Goal: Obtain resource: Download file/media

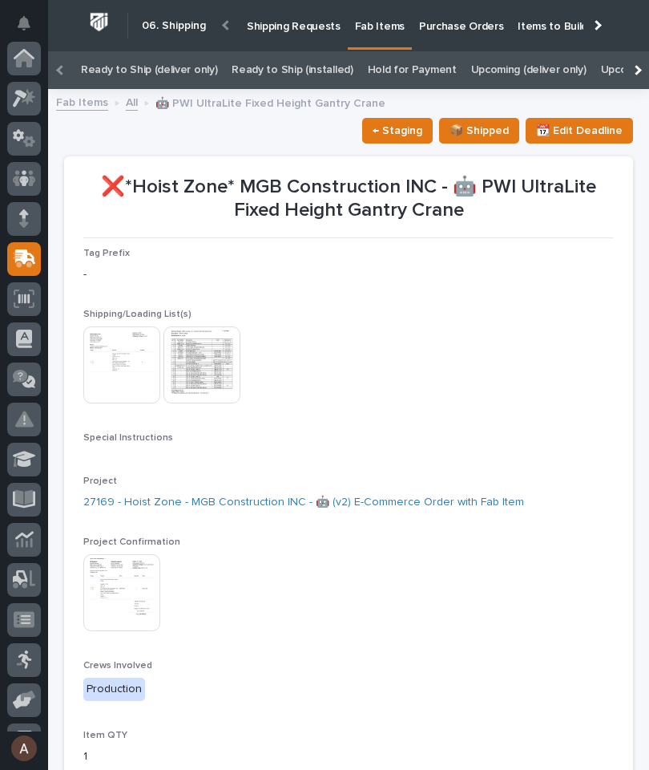
click at [26, 92] on icon at bounding box center [24, 98] width 23 height 18
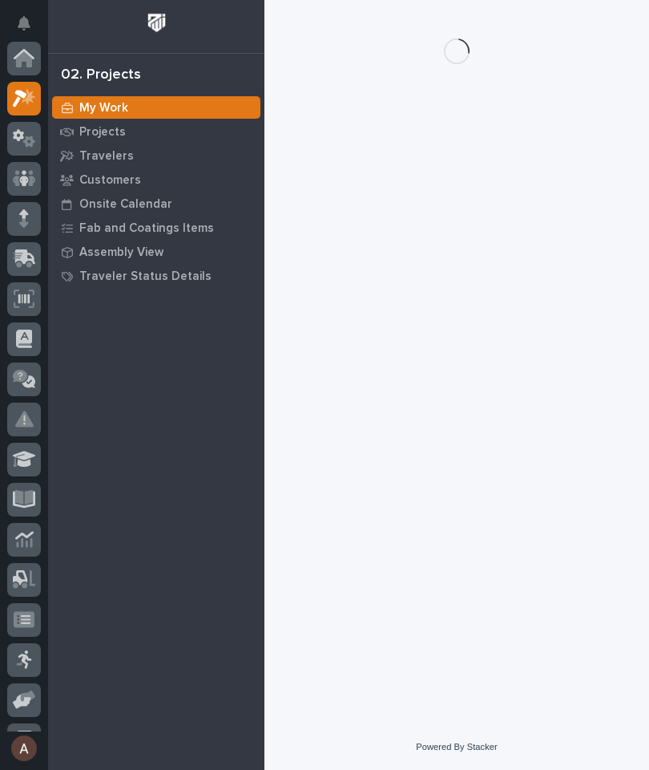
scroll to position [40, 0]
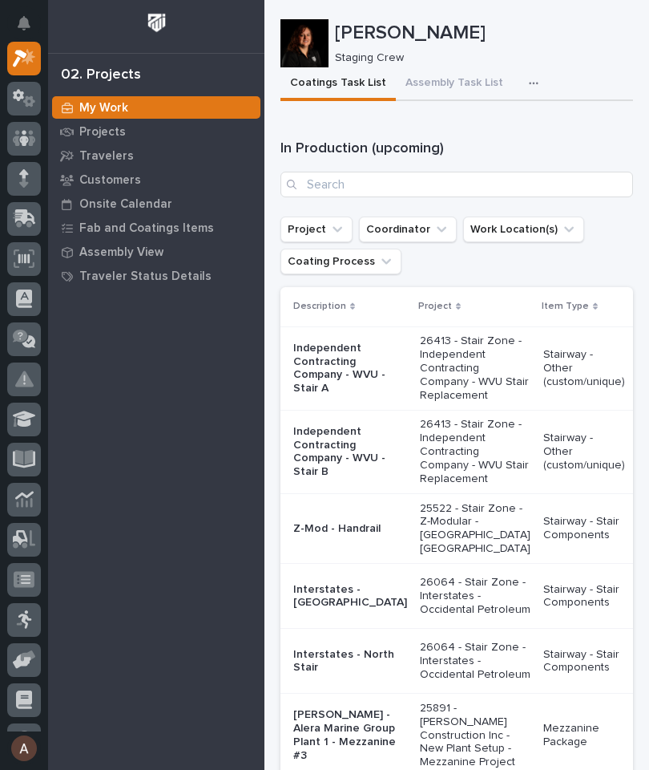
click at [111, 158] on p "Travelers" at bounding box center [106, 156] width 55 height 14
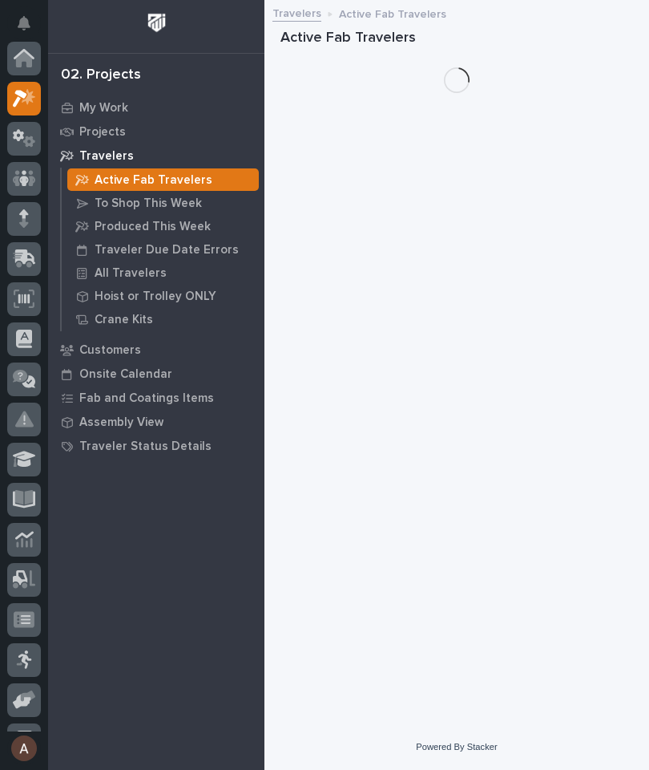
scroll to position [40, 0]
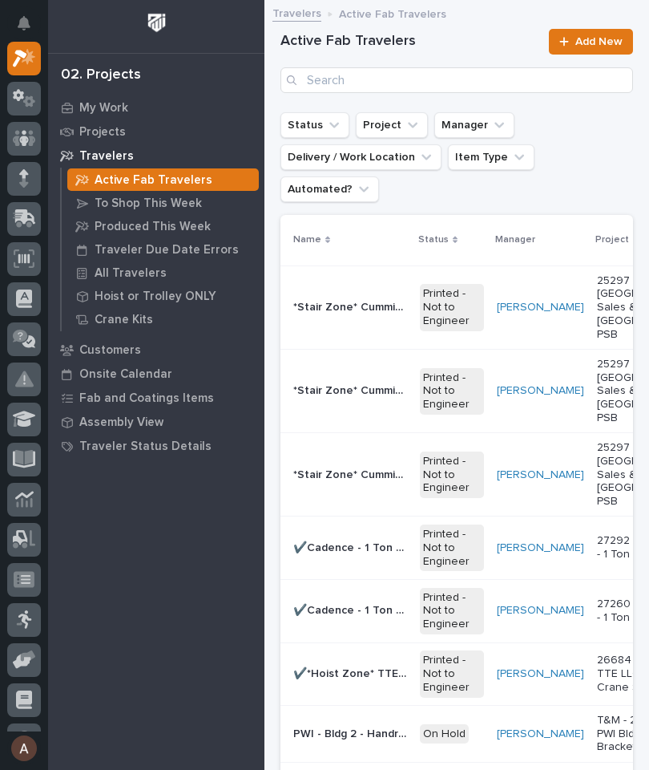
click at [144, 276] on p "All Travelers" at bounding box center [131, 273] width 72 height 14
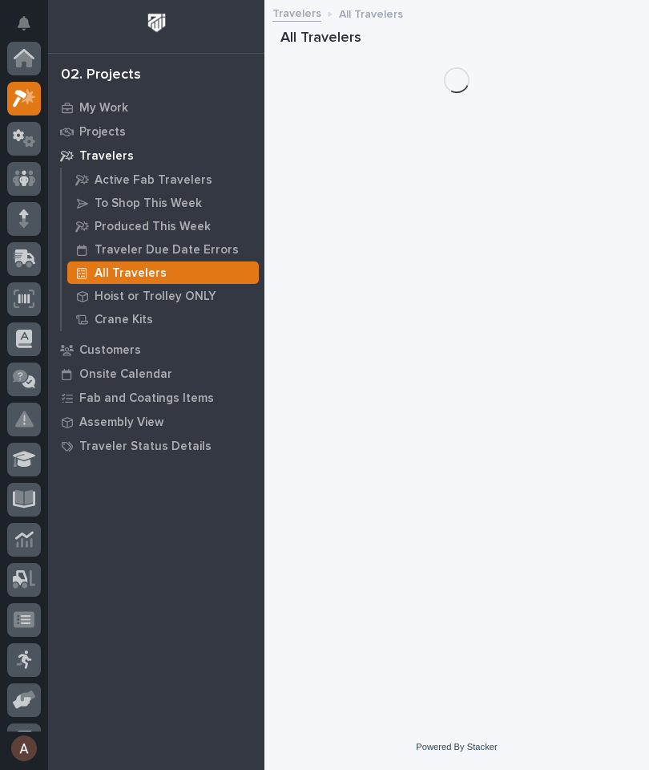
scroll to position [40, 0]
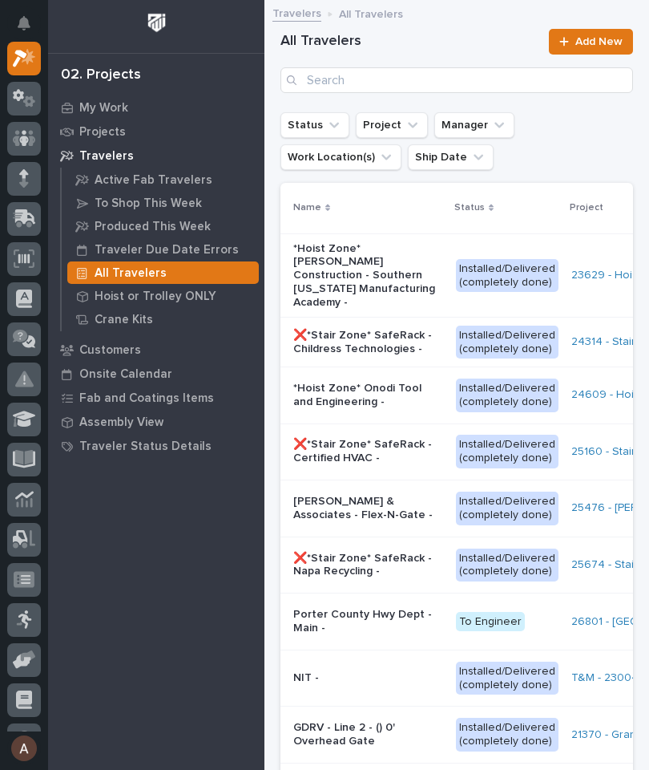
click at [377, 22] on div "Travelers All Travelers" at bounding box center [457, 14] width 385 height 22
click at [429, 78] on input "Search" at bounding box center [457, 80] width 353 height 26
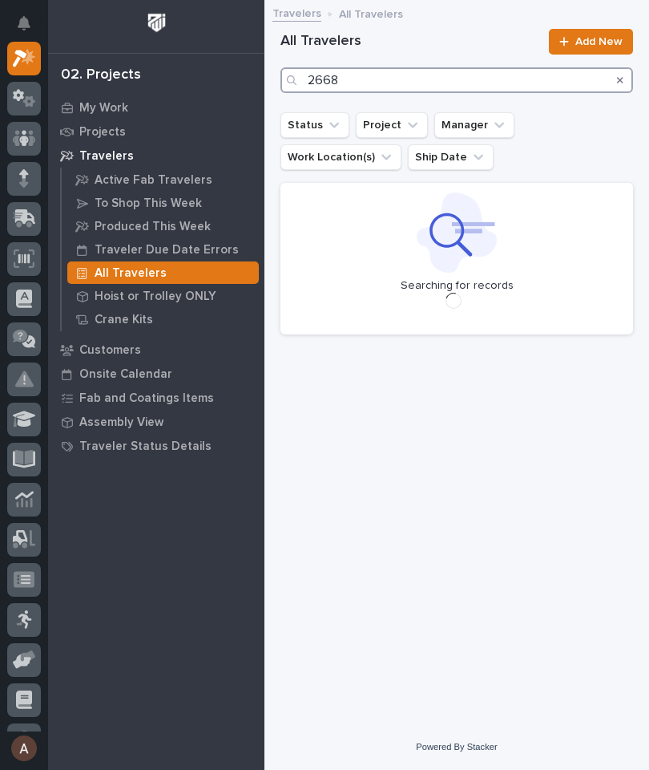
type input "26687"
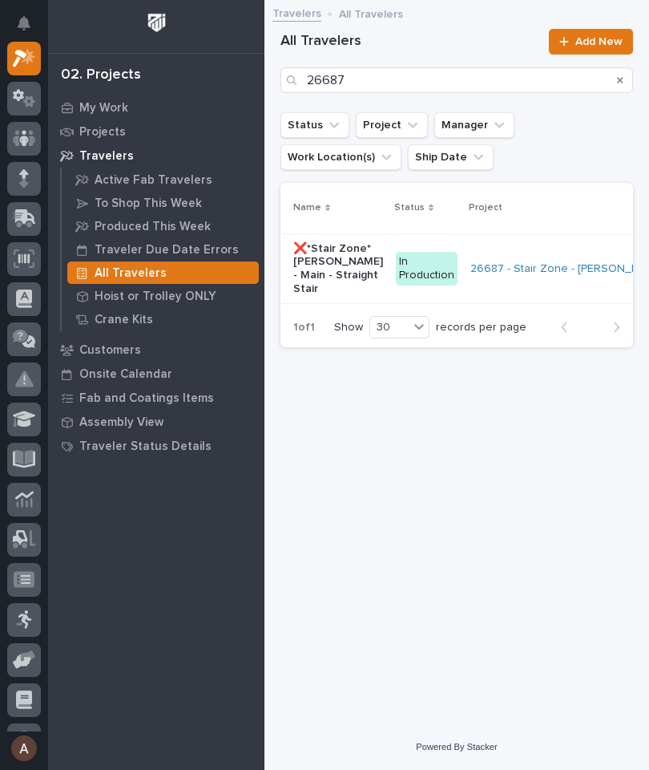
click at [313, 262] on p "❌*Stair Zone* [PERSON_NAME] - Main - Straight Stair" at bounding box center [338, 269] width 90 height 54
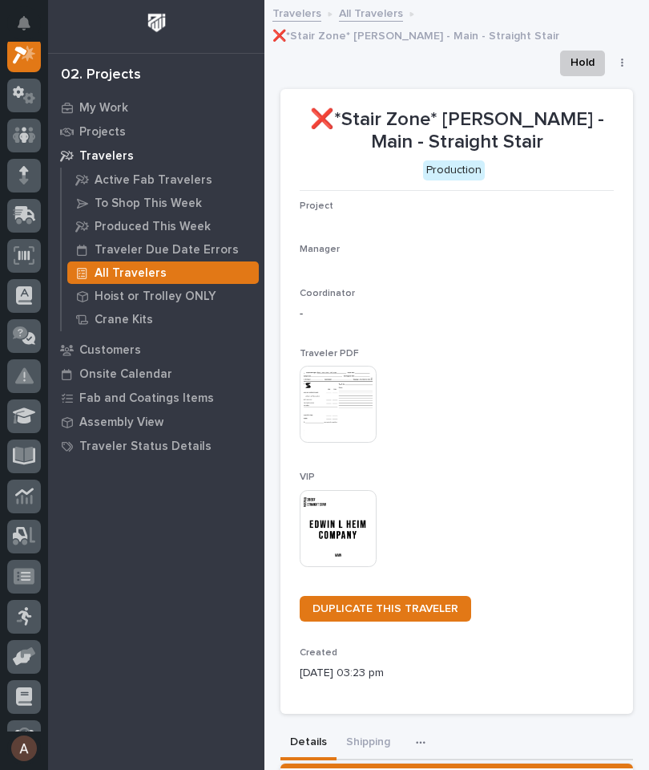
scroll to position [40, 0]
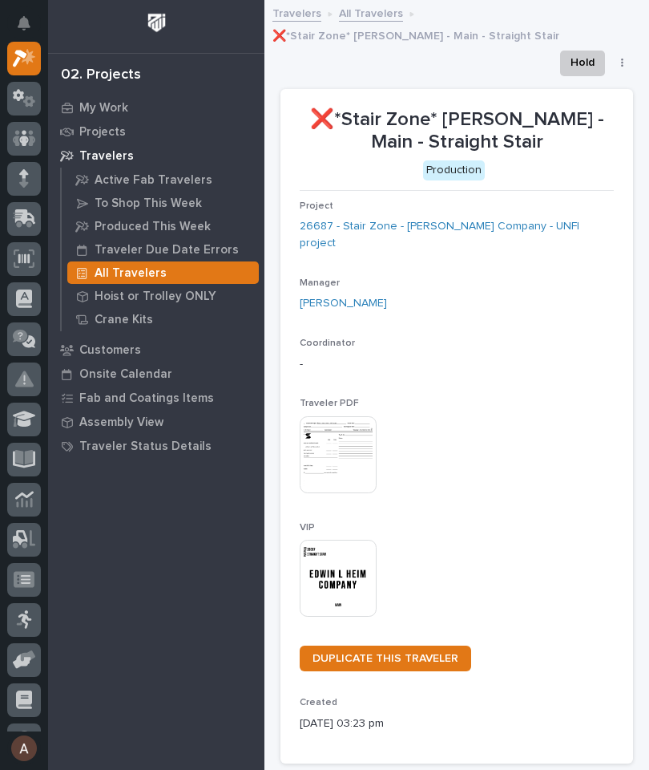
click at [349, 566] on img at bounding box center [338, 578] width 77 height 77
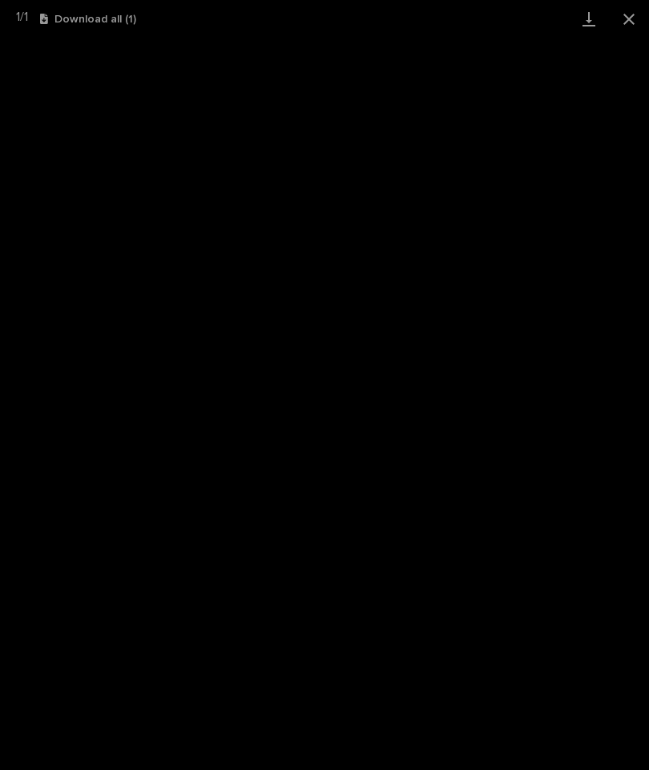
click at [593, 17] on link "Download" at bounding box center [589, 19] width 40 height 38
click at [640, 13] on button "Close gallery" at bounding box center [629, 19] width 40 height 38
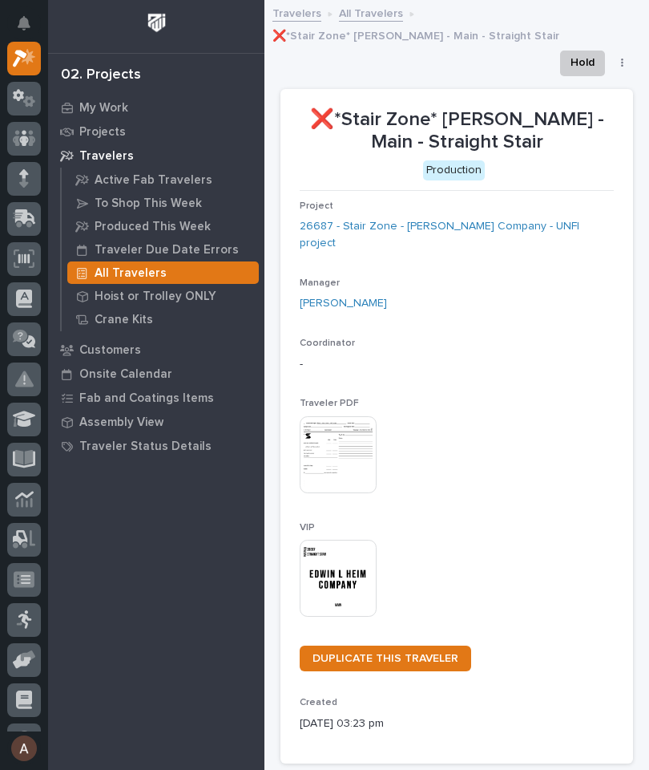
click at [29, 57] on icon at bounding box center [29, 56] width 14 height 16
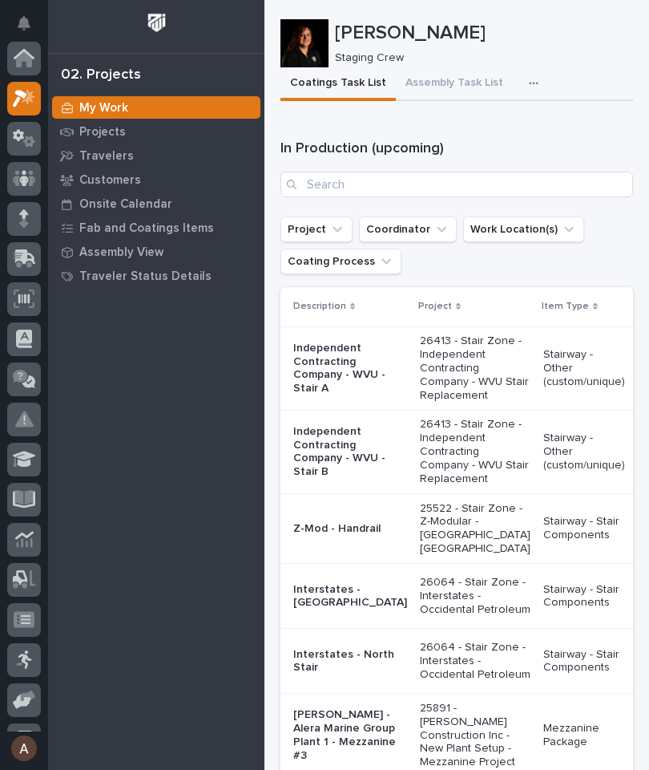
scroll to position [40, 0]
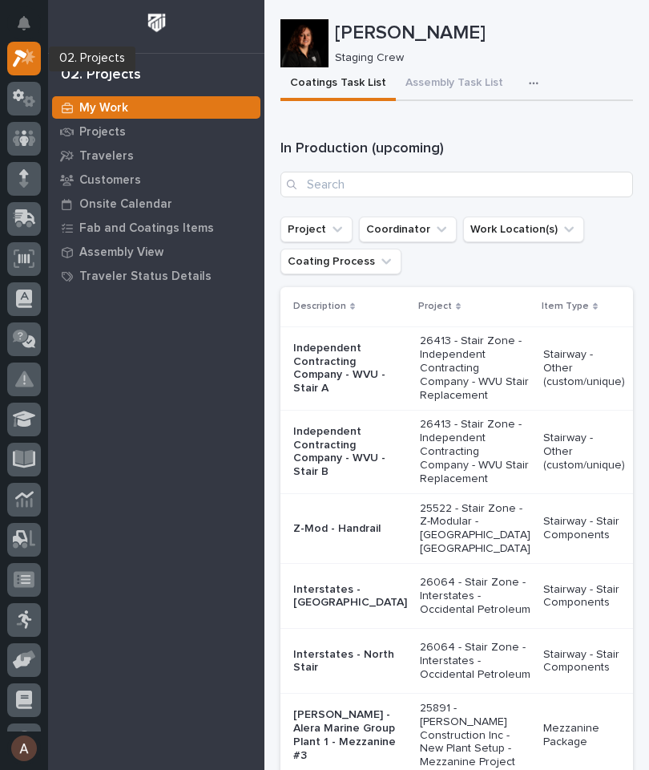
click at [122, 153] on p "Travelers" at bounding box center [106, 156] width 55 height 14
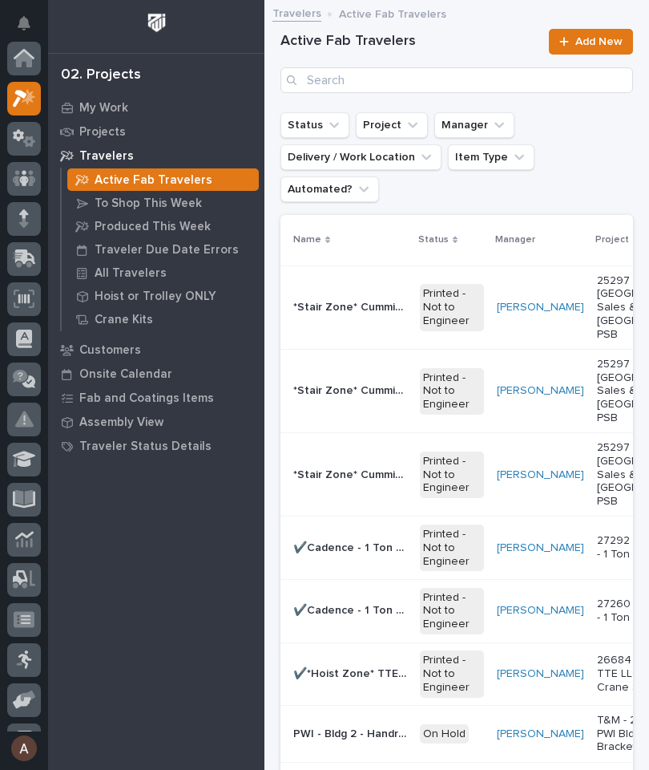
scroll to position [40, 0]
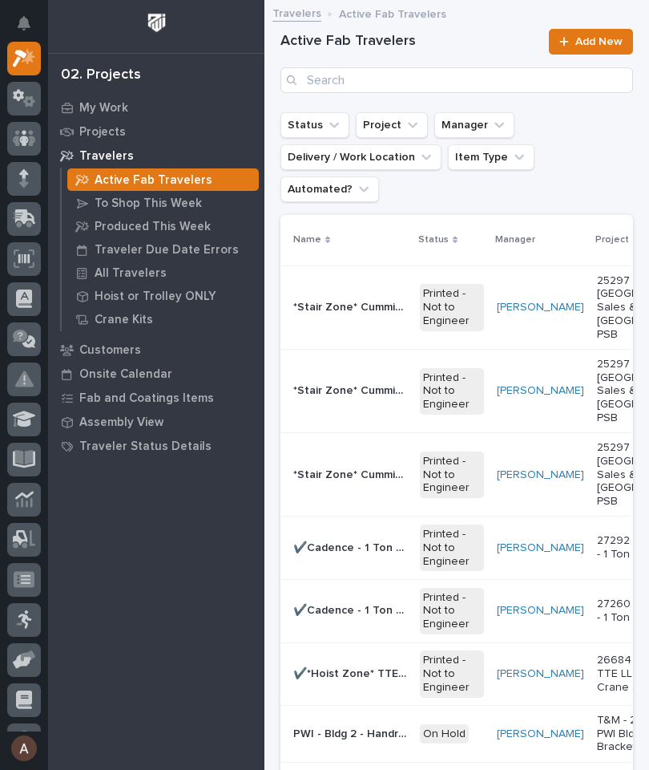
click at [141, 277] on p "All Travelers" at bounding box center [131, 273] width 72 height 14
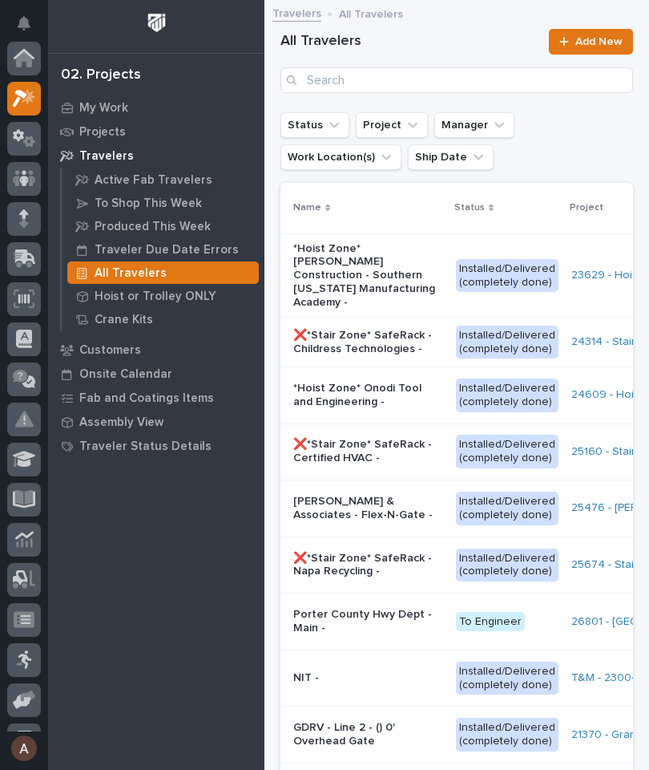
scroll to position [40, 0]
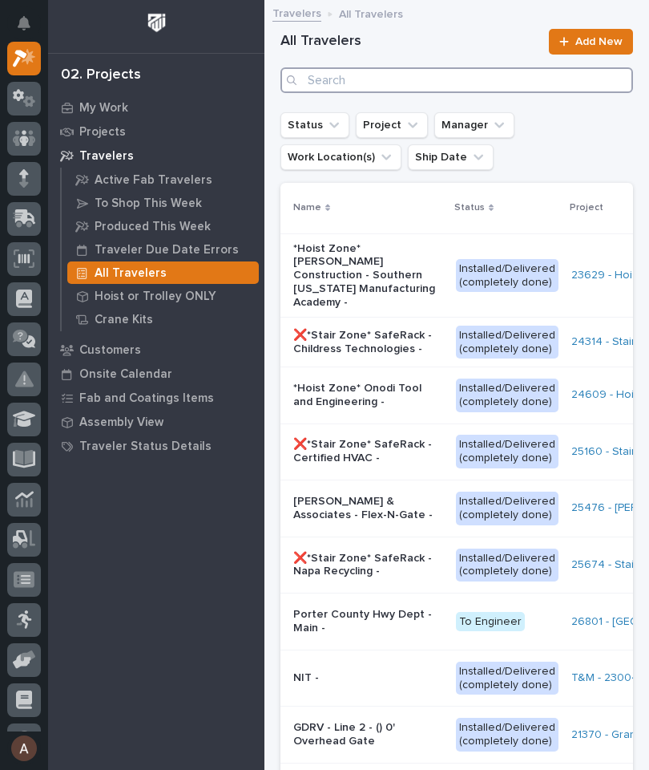
click at [474, 82] on input "Search" at bounding box center [457, 80] width 353 height 26
type input "26809"
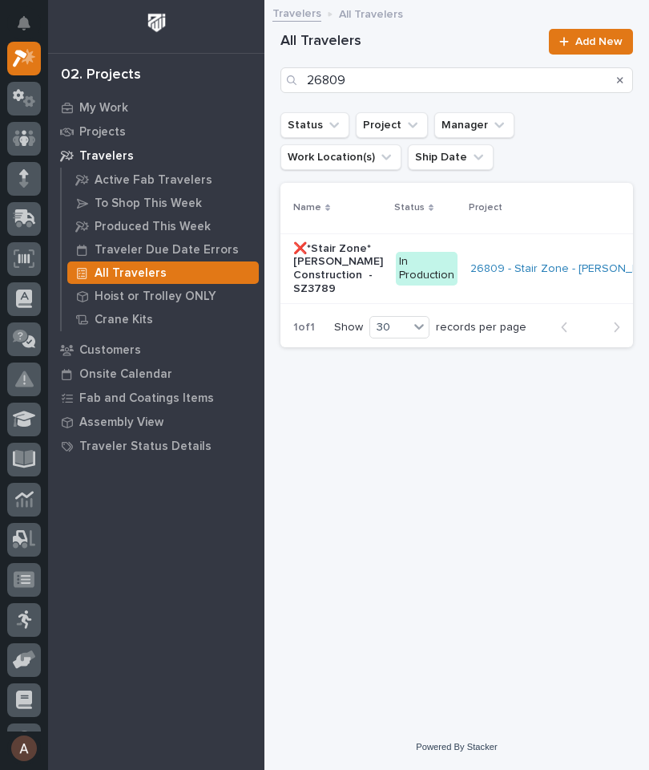
click at [318, 261] on p "❌*Stair Zone* [PERSON_NAME] Construction - SZ3789" at bounding box center [338, 269] width 90 height 54
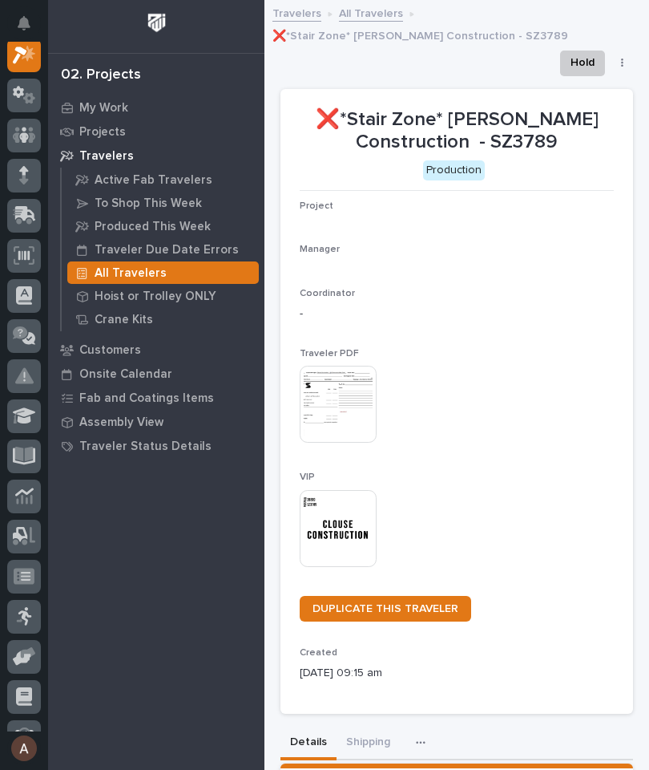
scroll to position [40, 0]
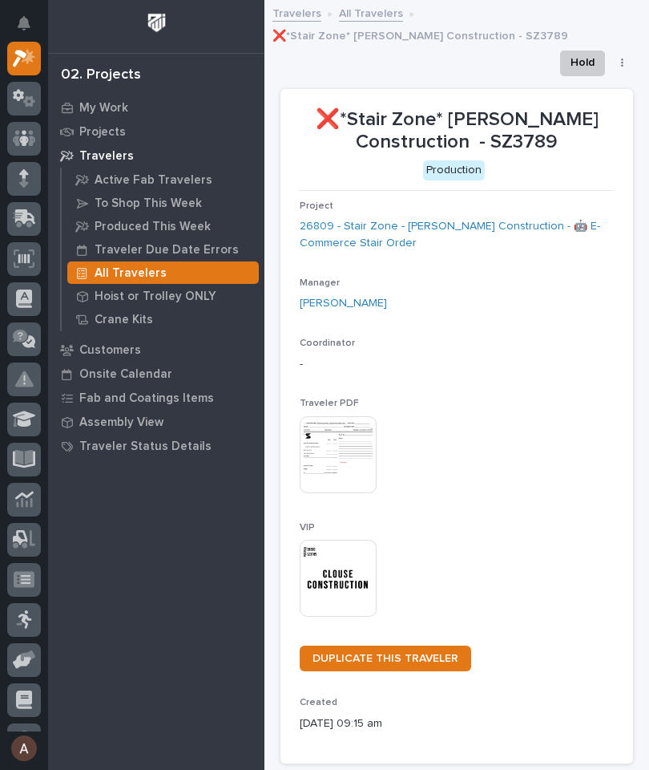
click at [362, 580] on img at bounding box center [338, 578] width 77 height 77
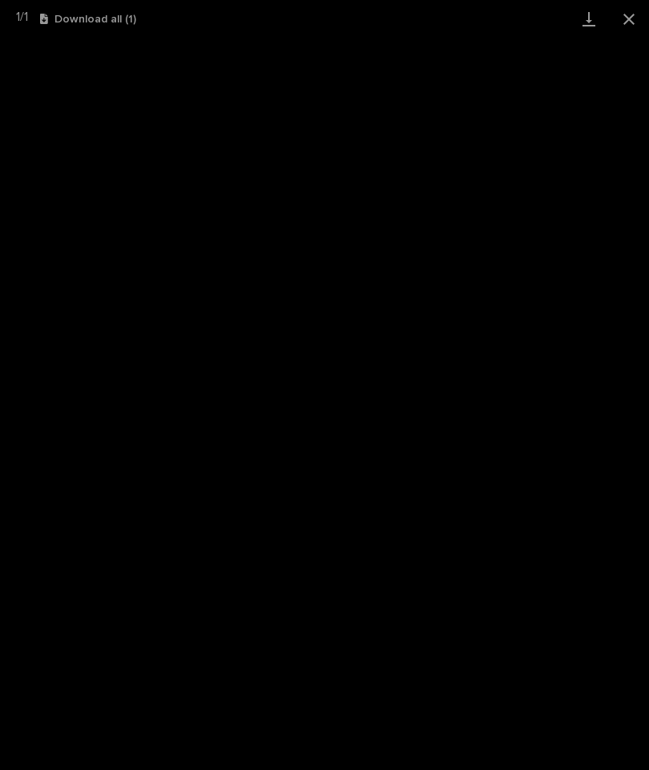
click at [587, 17] on link "Download" at bounding box center [589, 19] width 40 height 38
click at [640, 15] on button "Close gallery" at bounding box center [629, 19] width 40 height 38
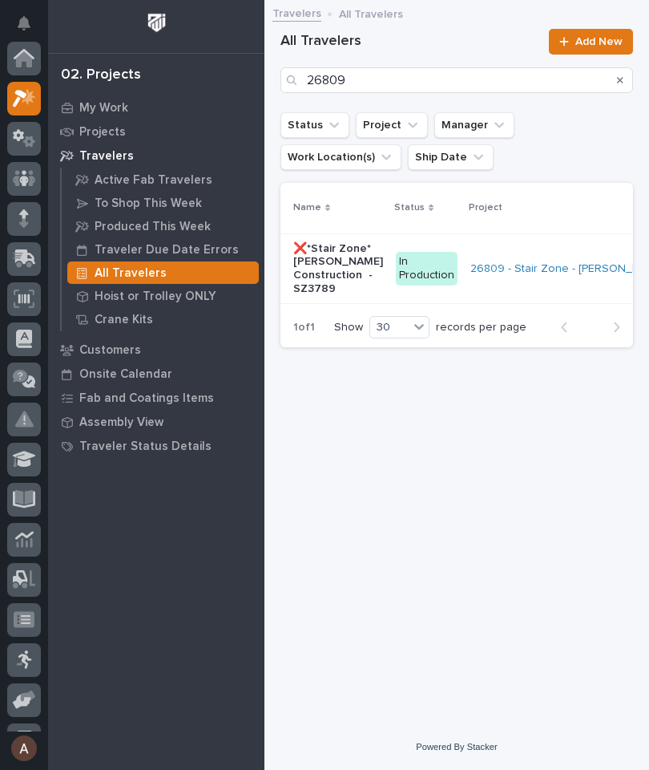
scroll to position [43, 0]
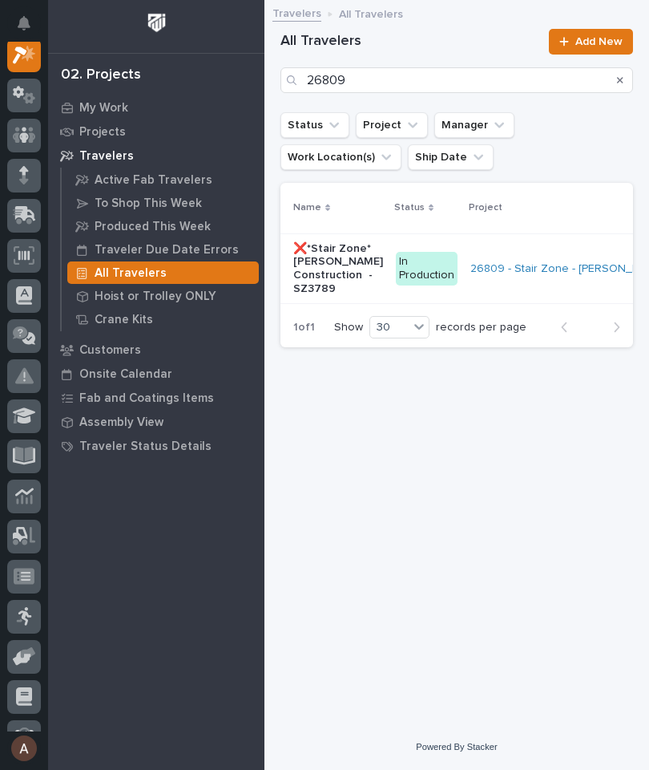
click at [633, 79] on div "Loading... Saving… Loading... Saving… All Travelers 26809 Add New Status Projec…" at bounding box center [457, 347] width 369 height 674
click at [623, 76] on icon "Search" at bounding box center [620, 80] width 6 height 10
click at [624, 72] on input "Search" at bounding box center [457, 80] width 353 height 26
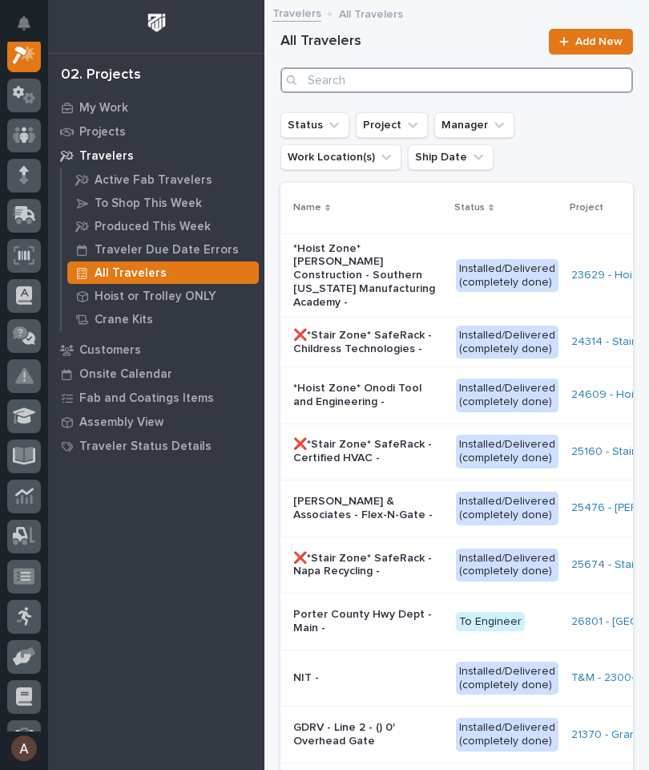
click at [624, 71] on input "Search" at bounding box center [457, 80] width 353 height 26
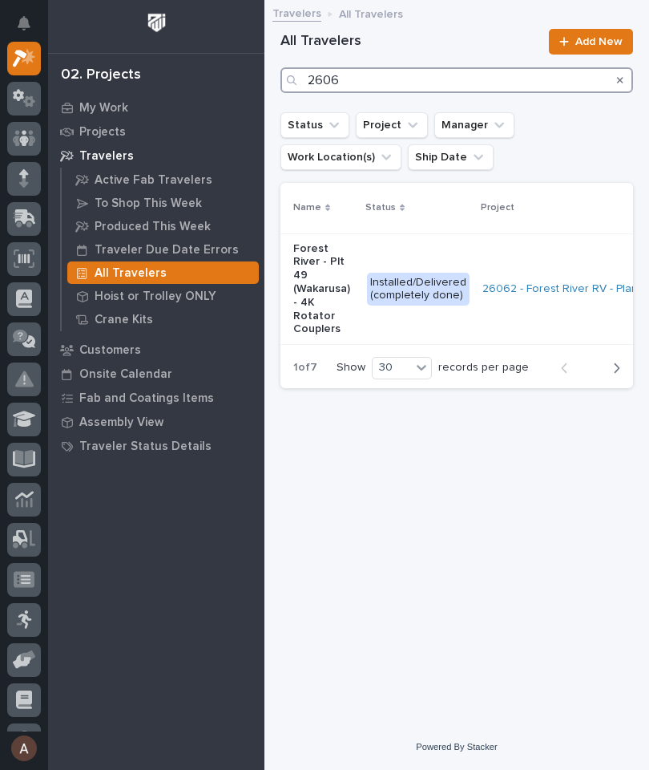
type input "26064"
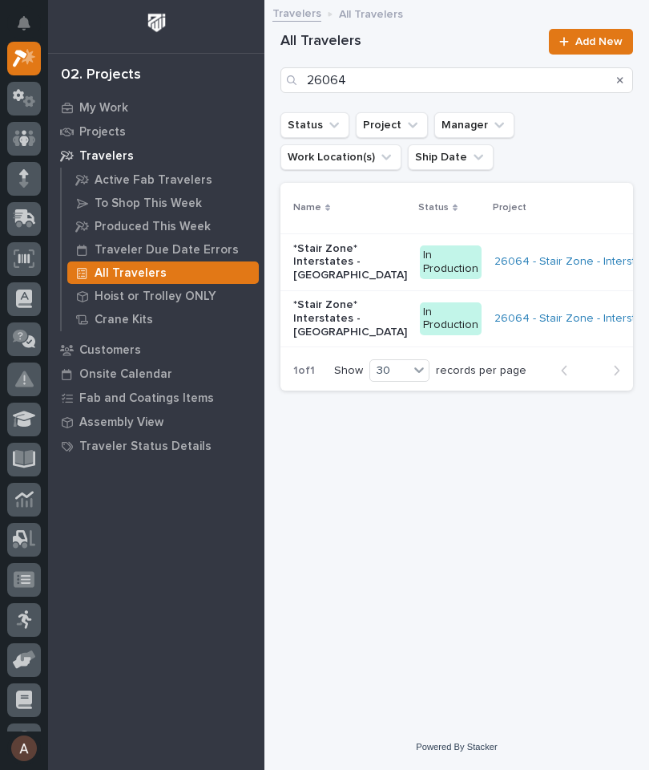
click at [321, 261] on p "*Stair Zone* Interstates - [GEOGRAPHIC_DATA]" at bounding box center [350, 262] width 114 height 40
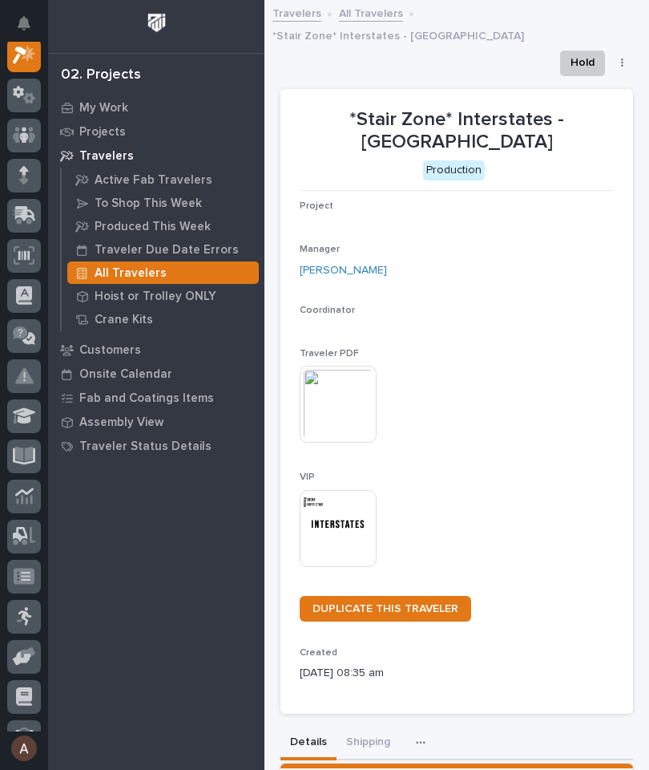
scroll to position [40, 0]
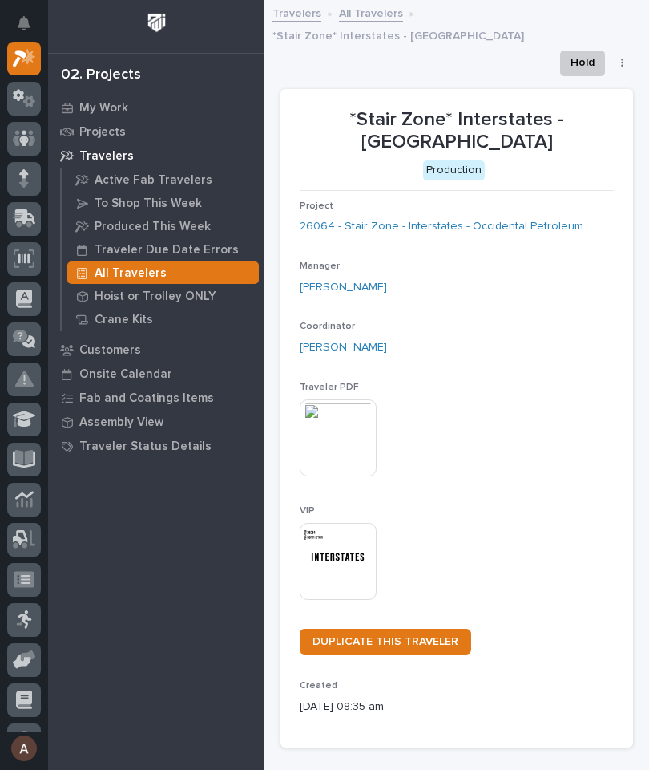
click at [345, 523] on img at bounding box center [338, 561] width 77 height 77
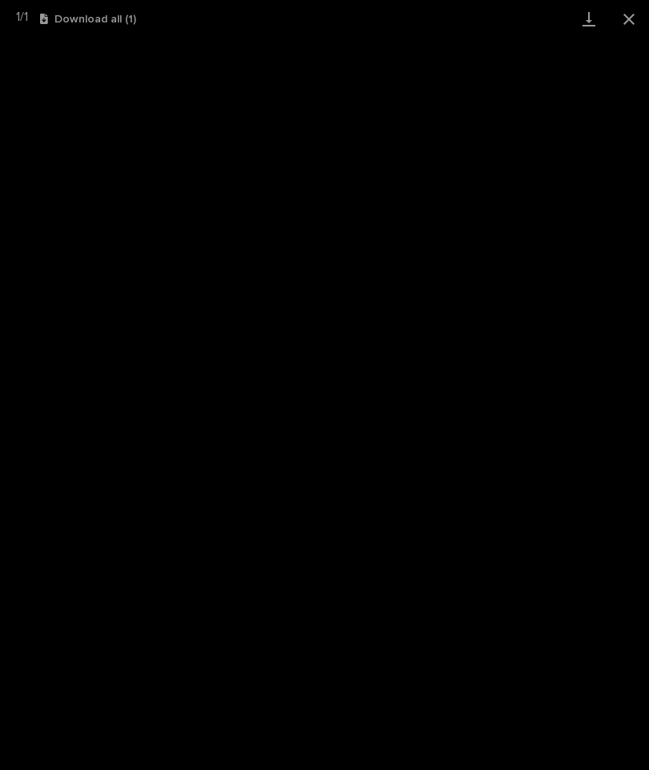
click at [588, 14] on link "Download" at bounding box center [589, 19] width 40 height 38
click at [629, 22] on button "Close gallery" at bounding box center [629, 19] width 40 height 38
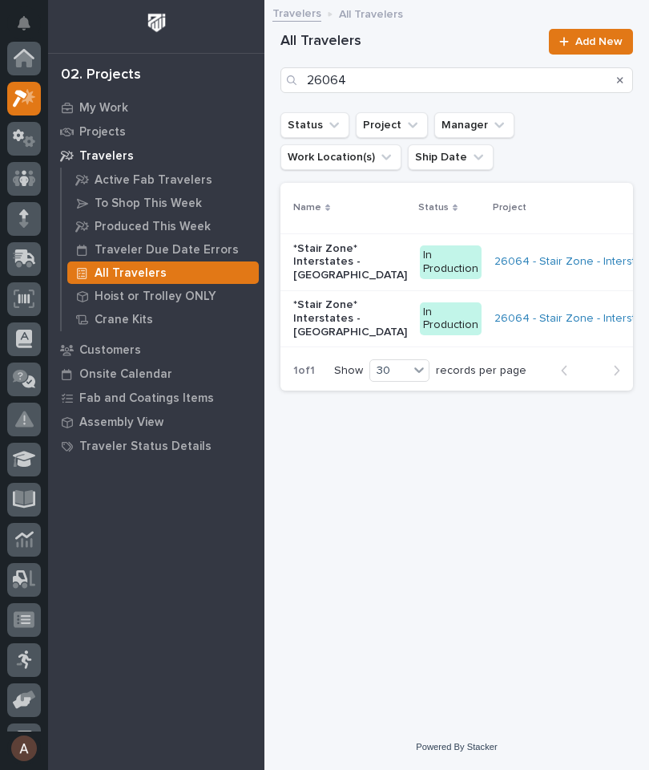
scroll to position [43, 0]
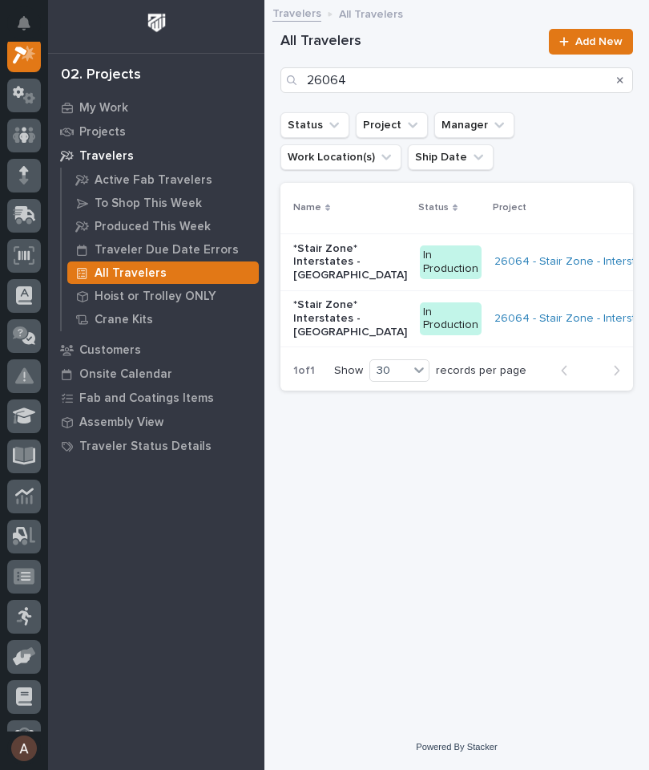
click at [330, 311] on p "*Stair Zone* Interstates - [GEOGRAPHIC_DATA]" at bounding box center [350, 318] width 114 height 40
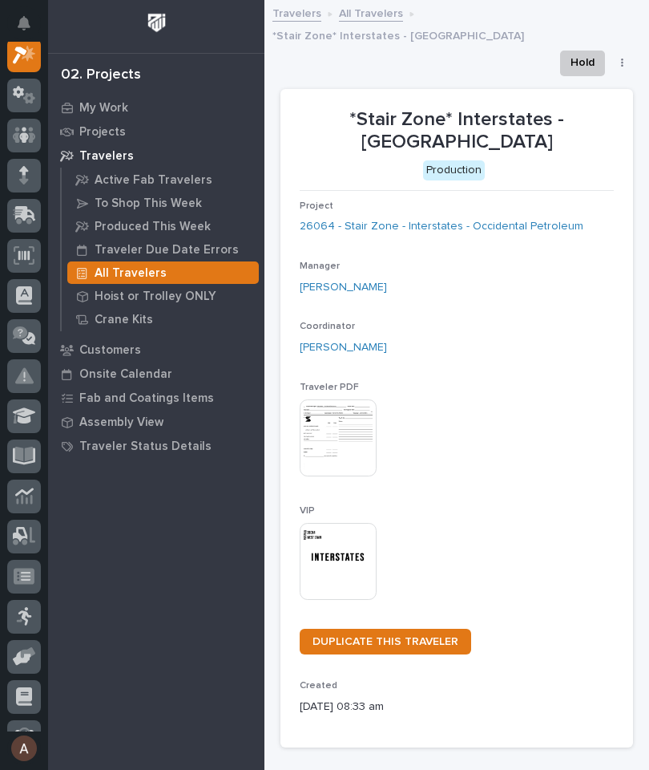
scroll to position [40, 0]
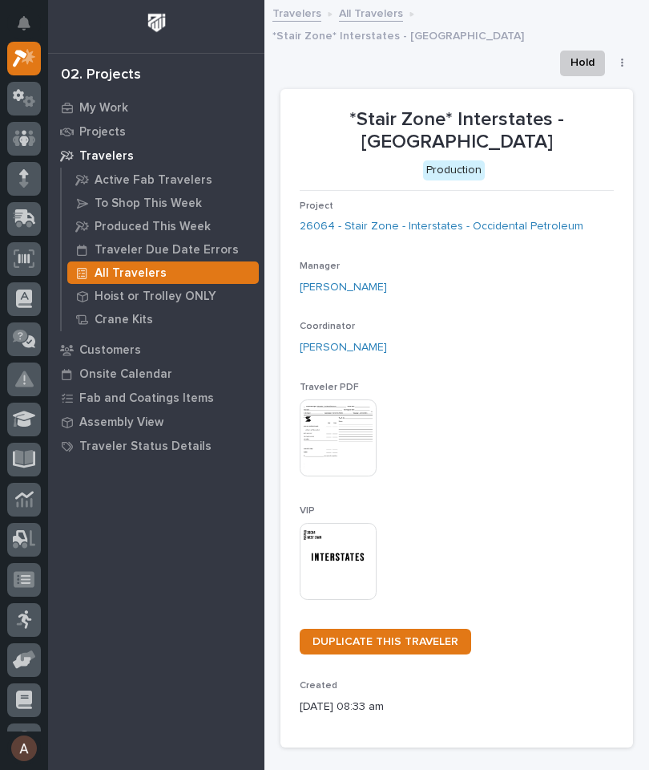
click at [342, 523] on img at bounding box center [338, 561] width 77 height 77
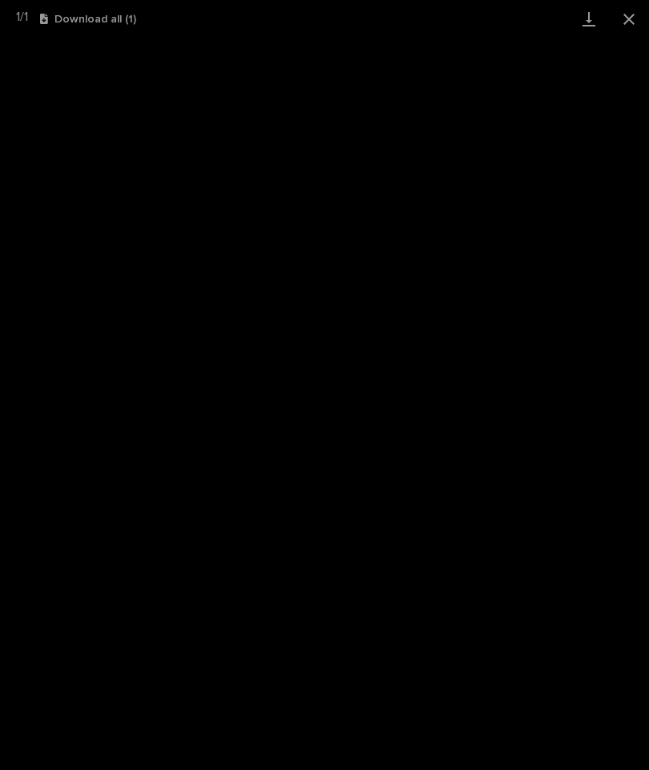
click at [584, 14] on link "Download" at bounding box center [589, 19] width 40 height 38
click at [633, 22] on button "Close gallery" at bounding box center [629, 19] width 40 height 38
